Goal: Information Seeking & Learning: Learn about a topic

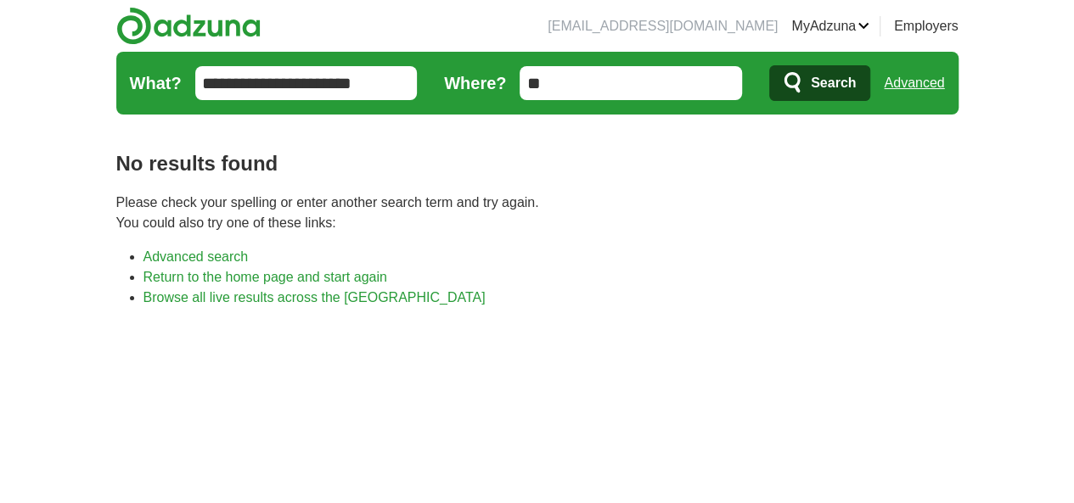
click at [856, 93] on span "Search" at bounding box center [833, 83] width 45 height 34
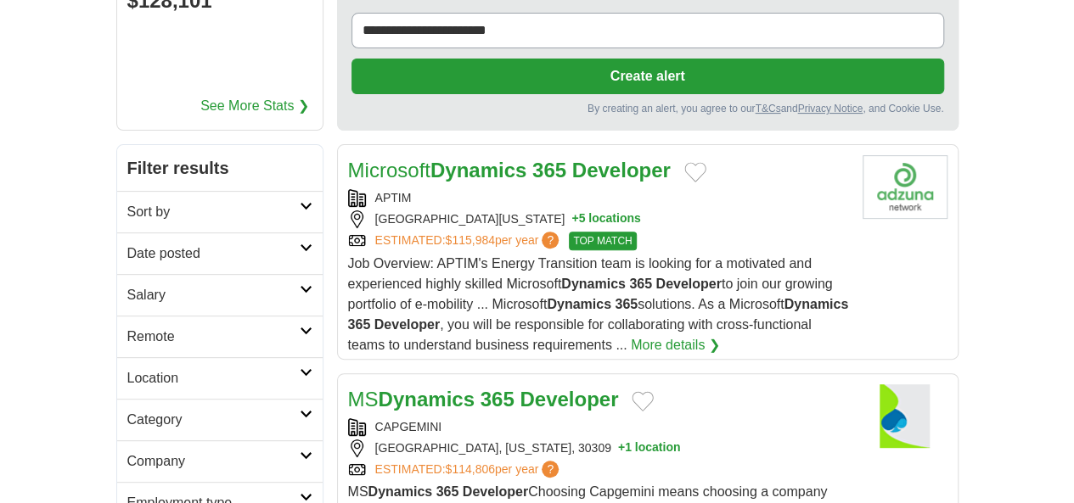
click at [127, 244] on h2 "Date posted" at bounding box center [213, 254] width 172 height 20
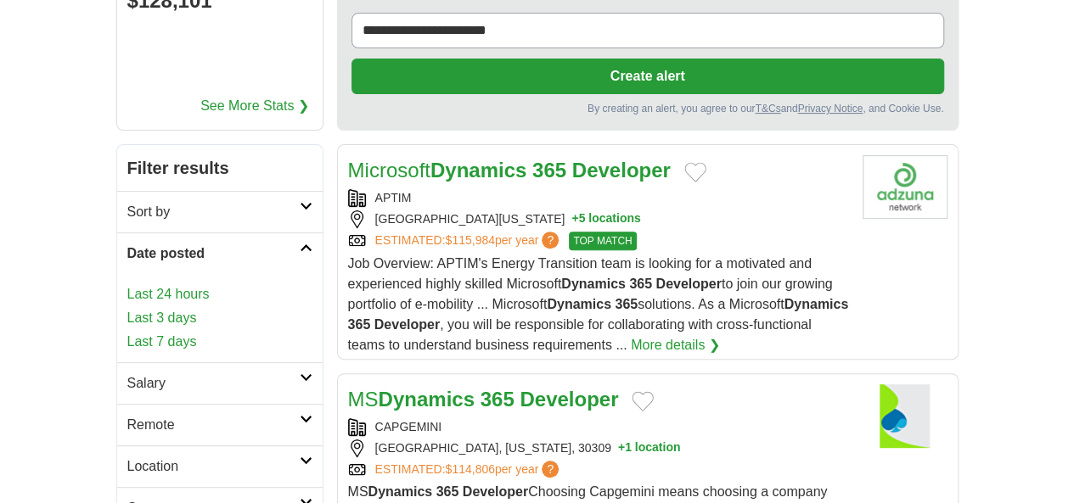
click at [127, 284] on link "Last 24 hours" at bounding box center [219, 294] width 185 height 20
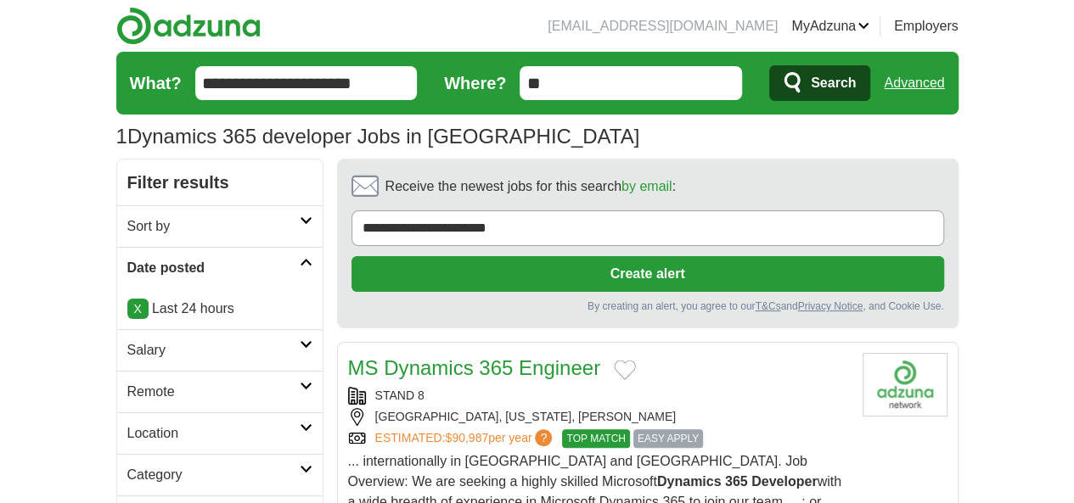
scroll to position [198, 0]
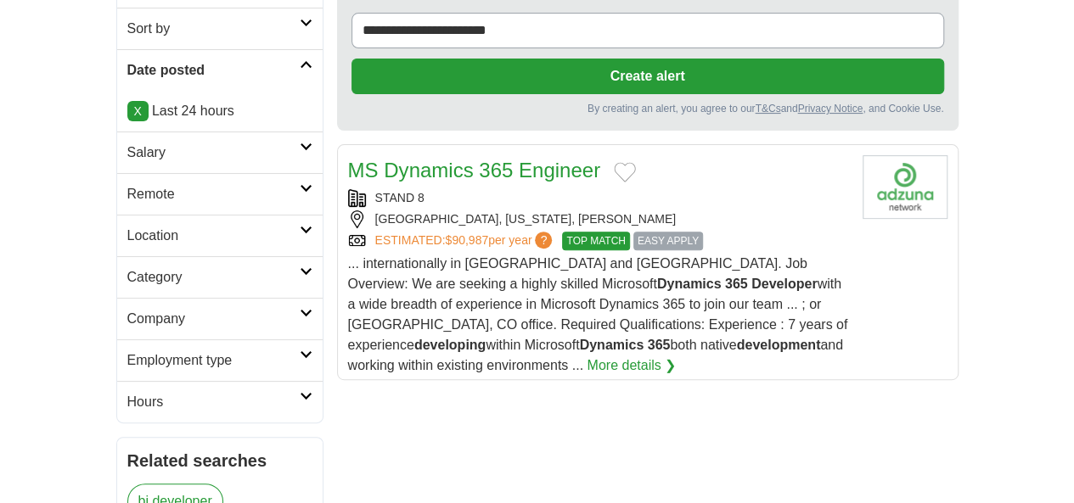
click at [127, 188] on h2 "Remote" at bounding box center [213, 194] width 172 height 20
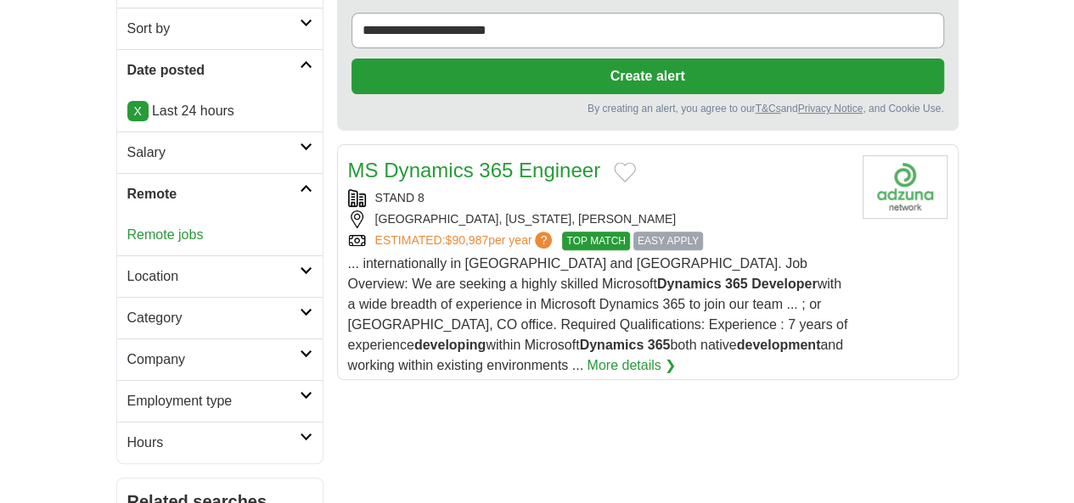
click at [127, 227] on link "Remote jobs" at bounding box center [165, 234] width 76 height 14
